Goal: Transaction & Acquisition: Purchase product/service

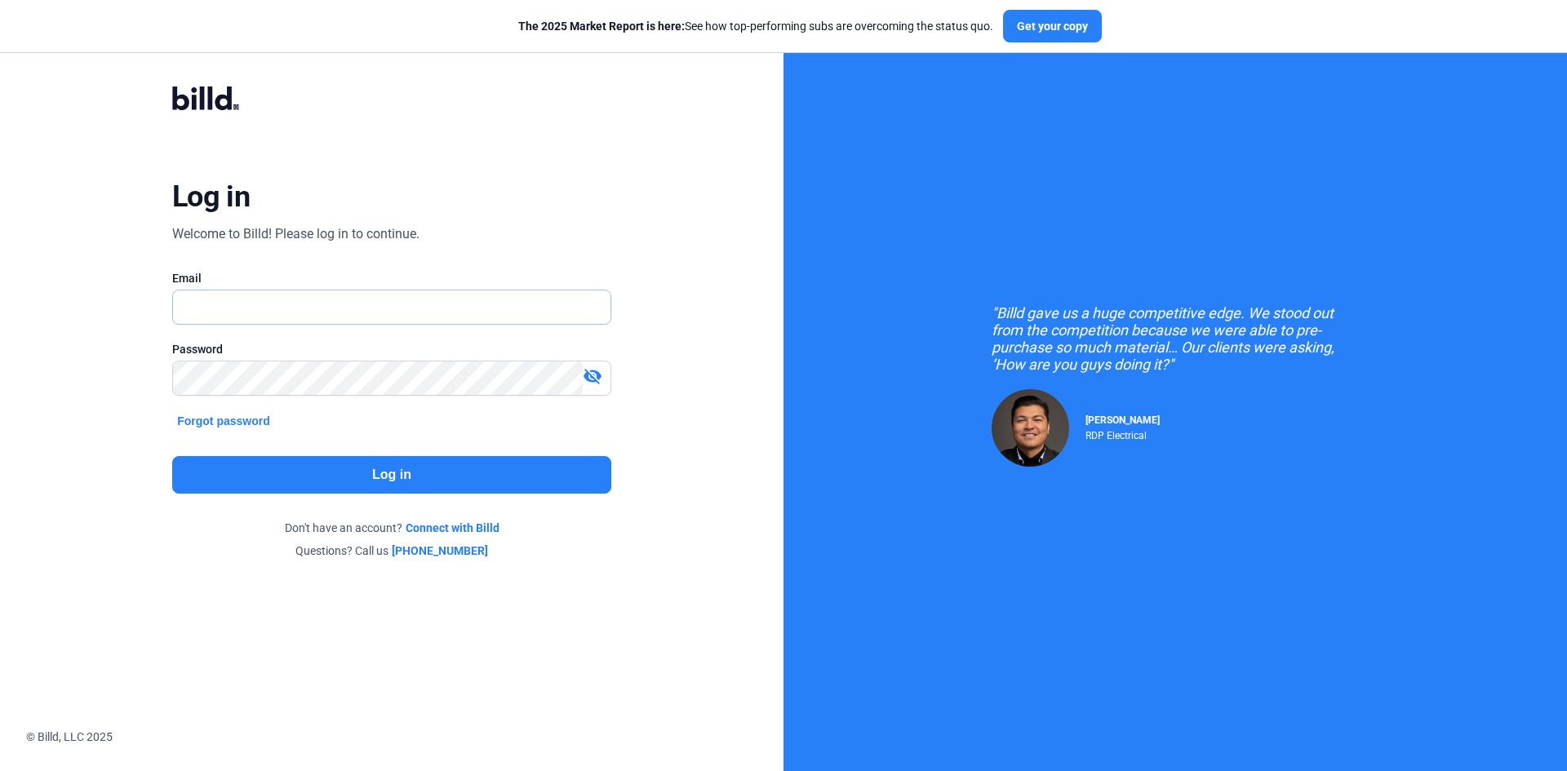
type input "[EMAIL_ADDRESS][DOMAIN_NAME]"
click at [379, 470] on button "Log in" at bounding box center [391, 475] width 439 height 38
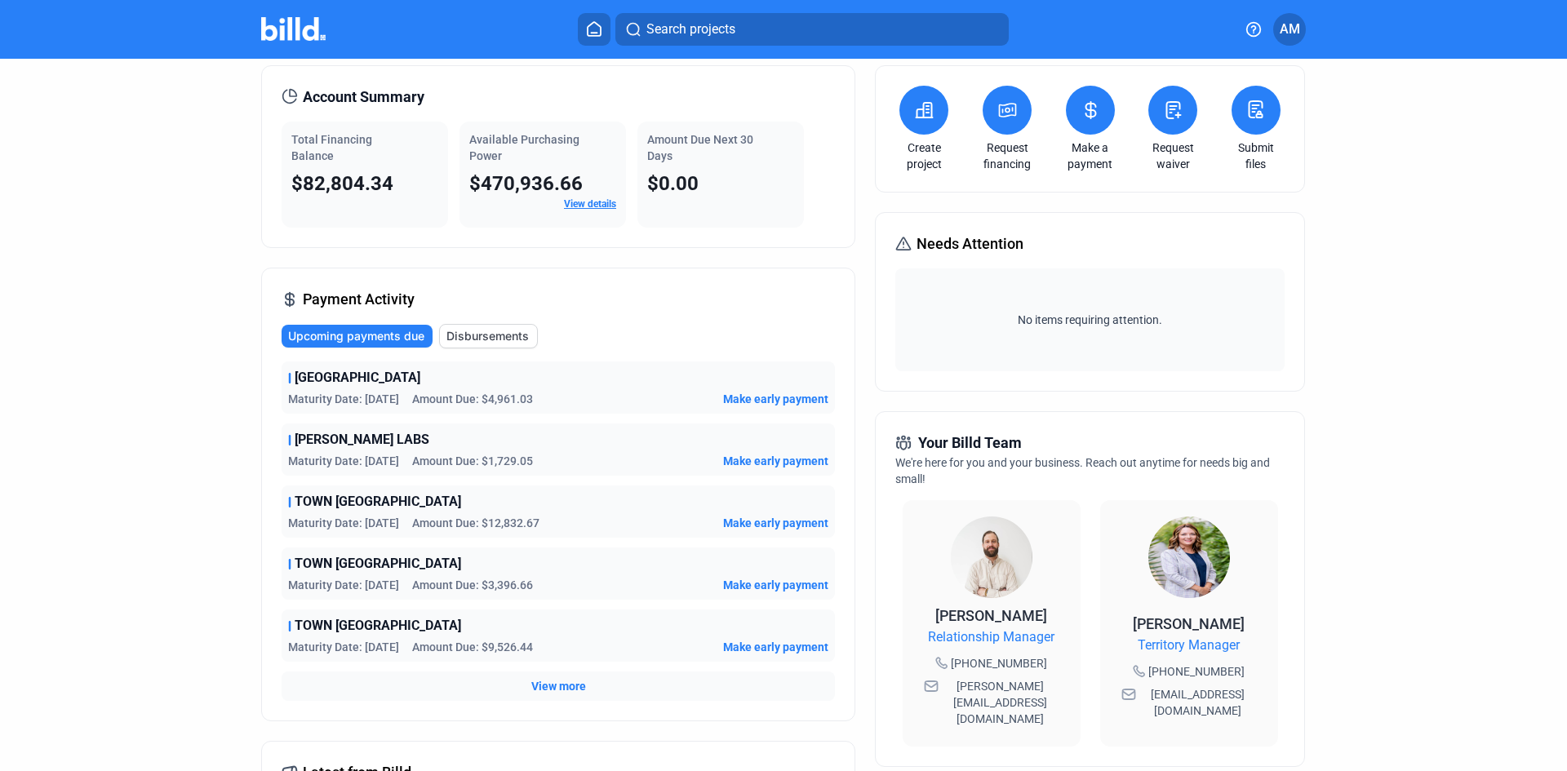
scroll to position [82, 0]
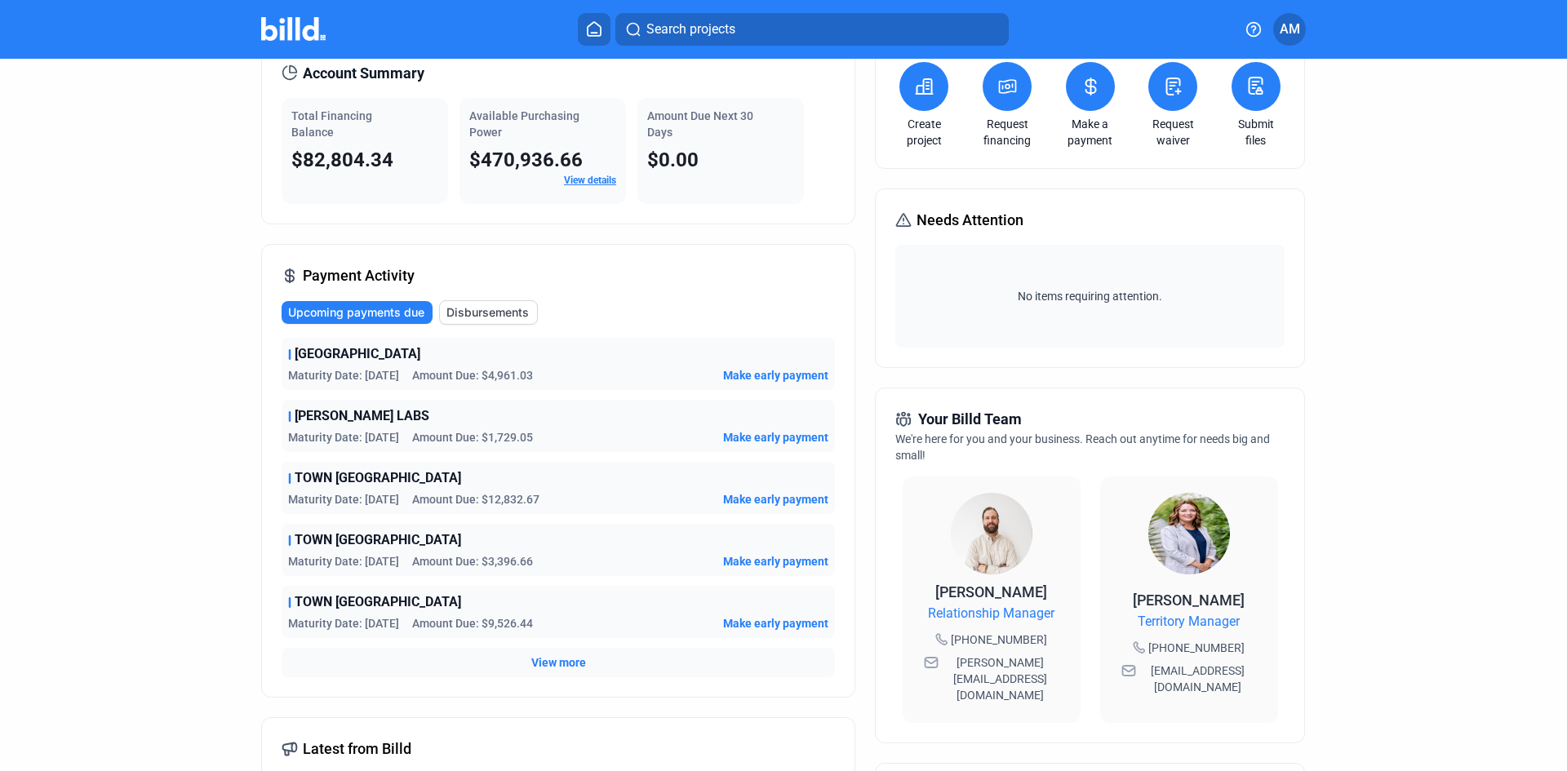
click at [764, 437] on span "Make early payment" at bounding box center [775, 437] width 105 height 16
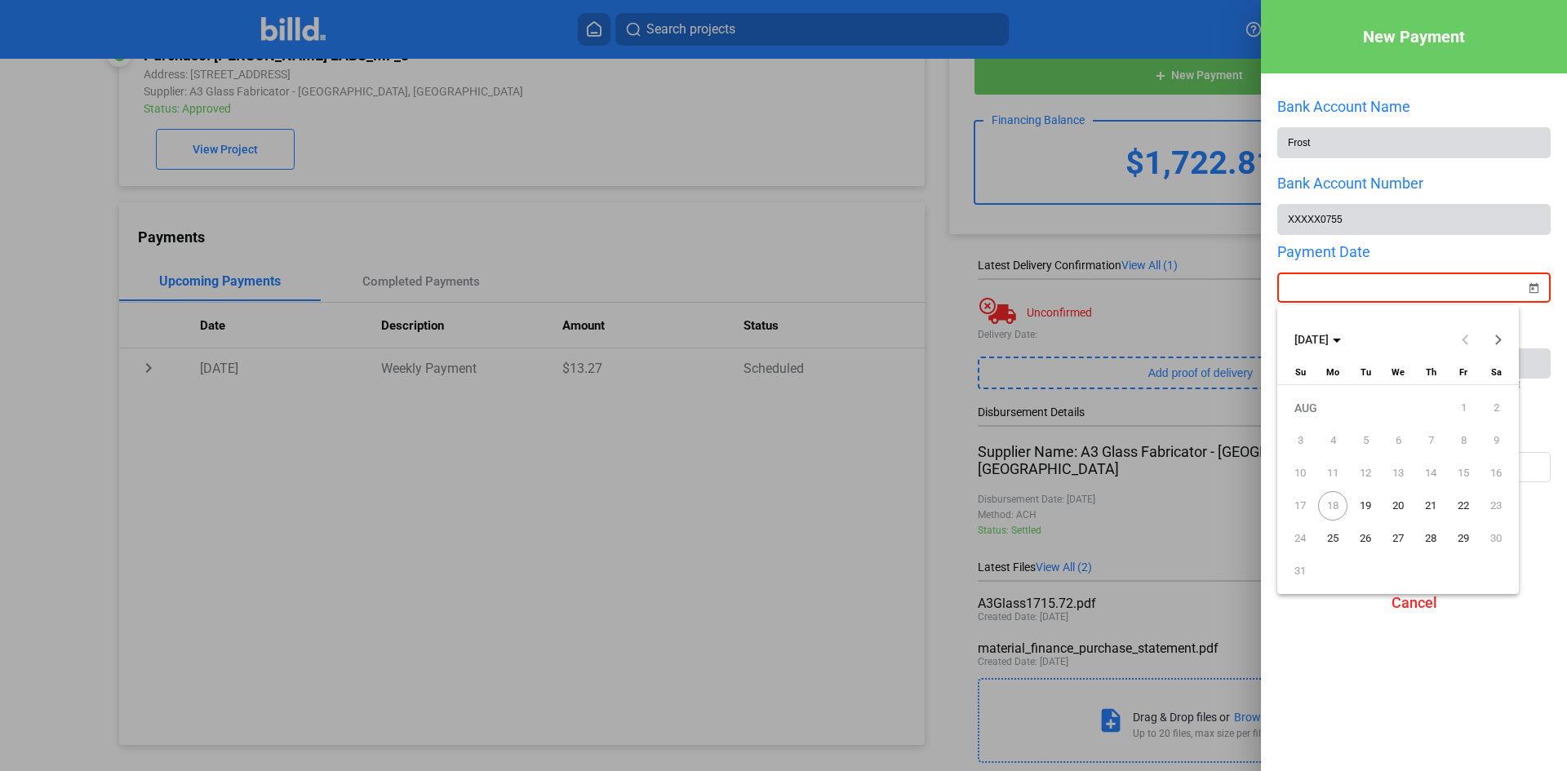
click at [1404, 294] on div "New Payment Bank Account Name Frost Bank Account Number XXXXX0755 Payment Date …" at bounding box center [783, 385] width 1567 height 771
click at [1458, 505] on span "22" at bounding box center [1463, 505] width 29 height 29
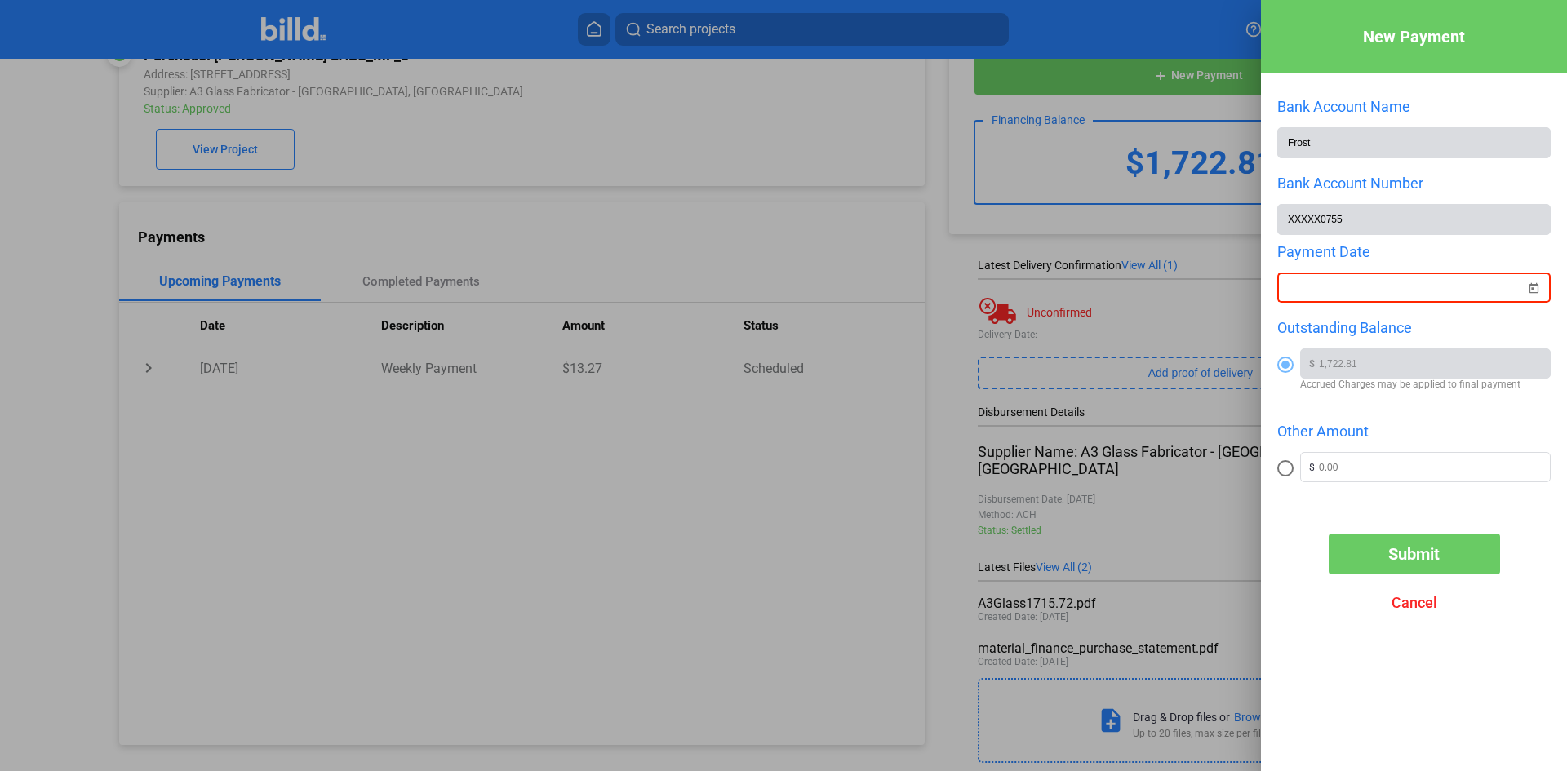
type input "[DATE]"
click at [1424, 557] on span "Submit" at bounding box center [1413, 554] width 51 height 20
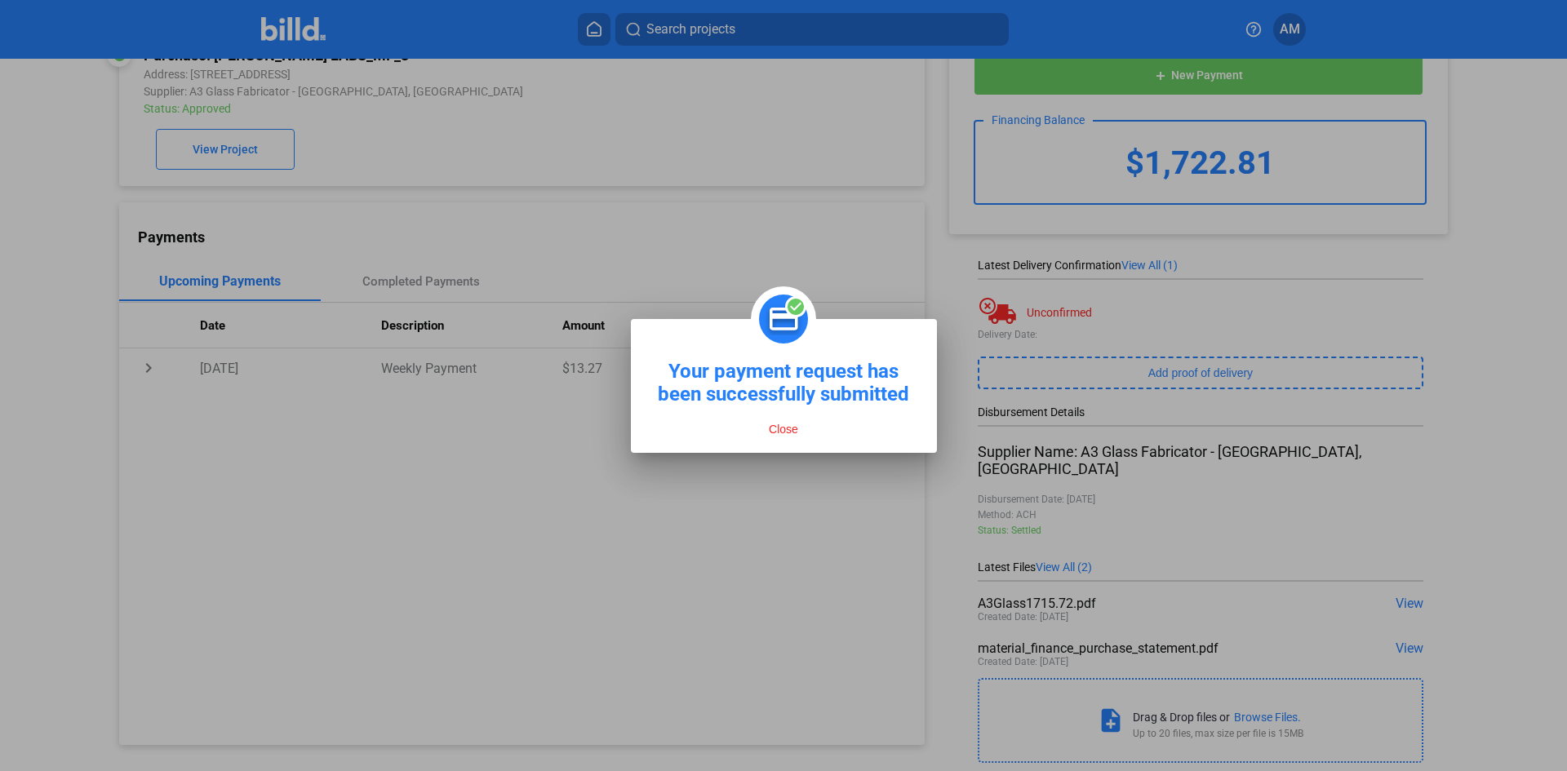
click at [787, 436] on button "Close" at bounding box center [783, 429] width 39 height 15
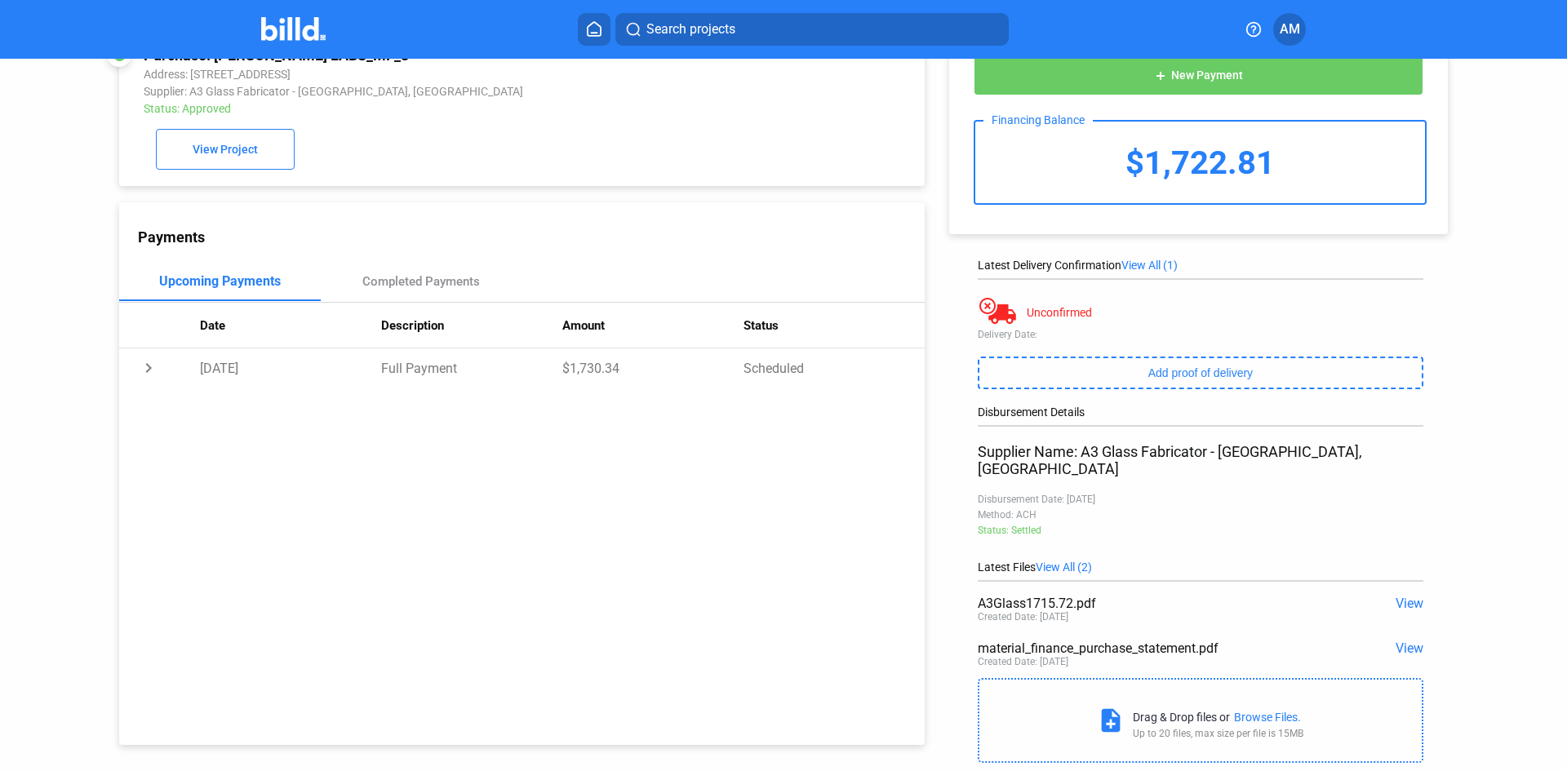
scroll to position [0, 0]
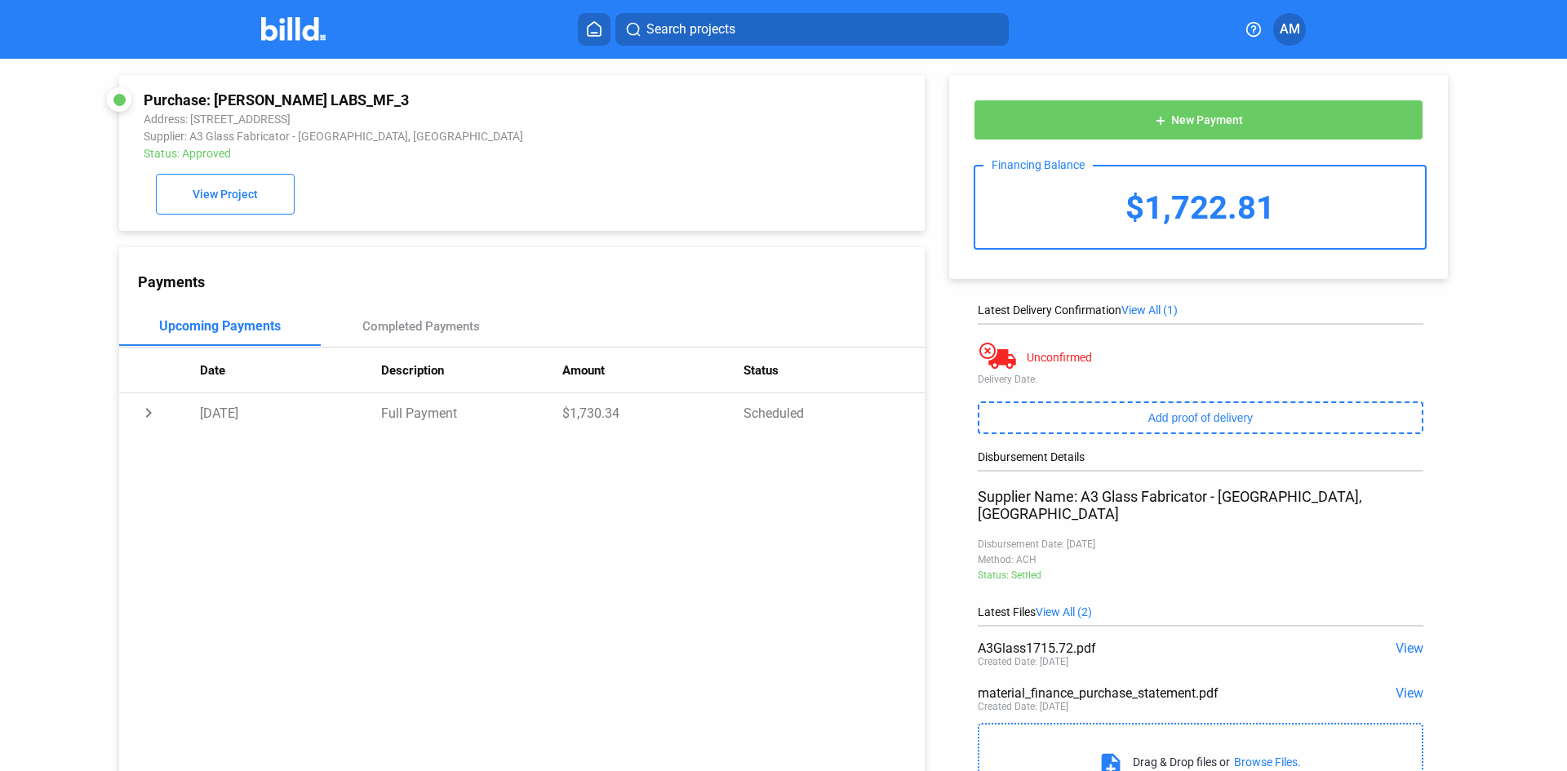
click at [1291, 21] on span "AM" at bounding box center [1290, 30] width 20 height 20
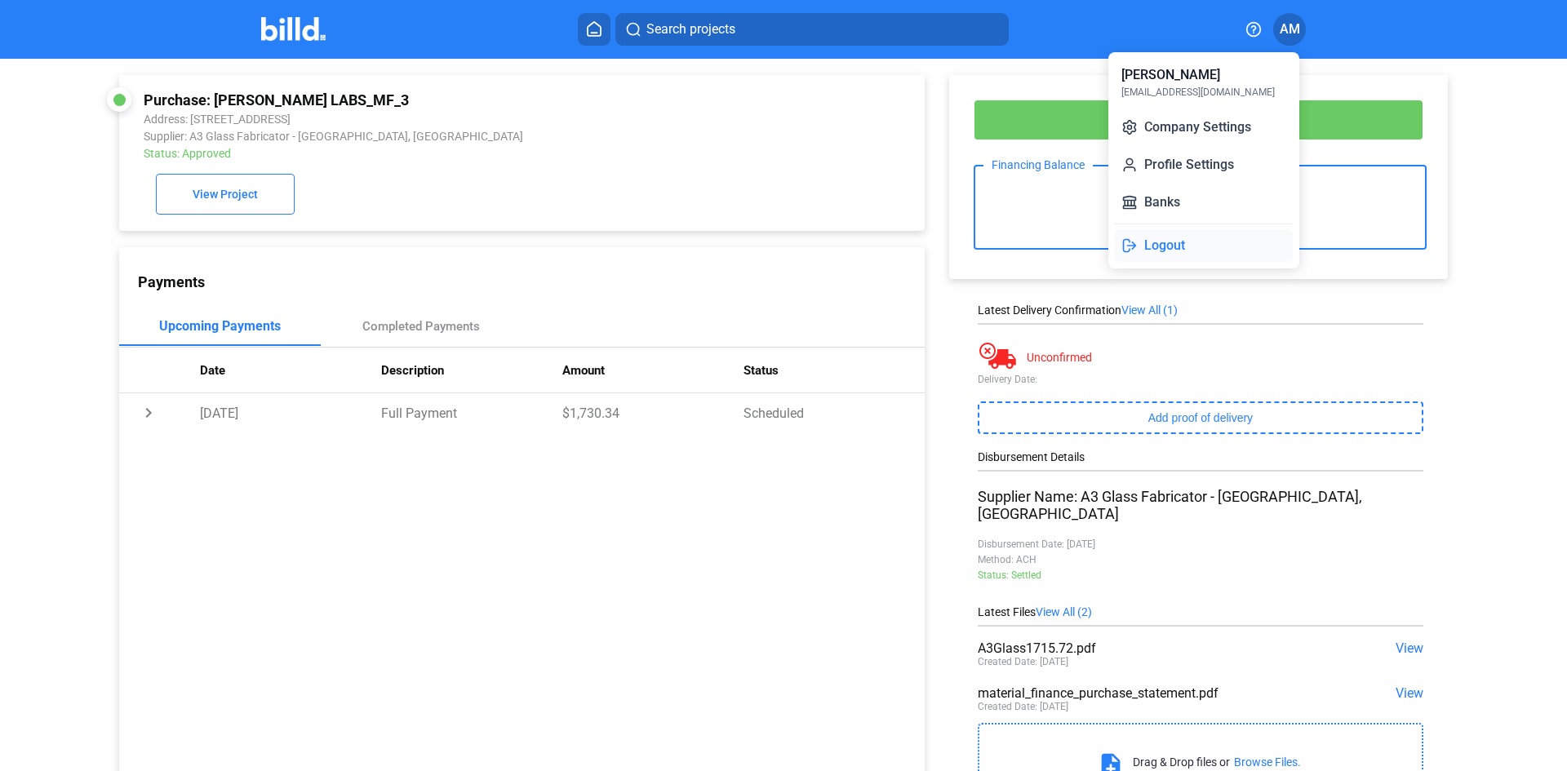
click at [1177, 244] on button "Logout" at bounding box center [1204, 245] width 178 height 33
